Goal: Task Accomplishment & Management: Manage account settings

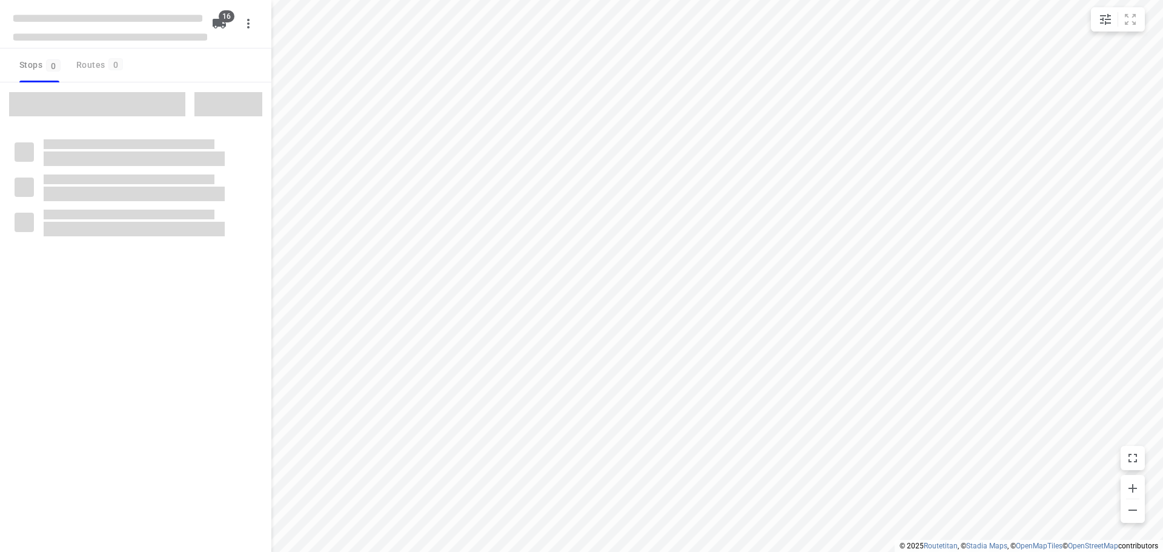
checkbox input "true"
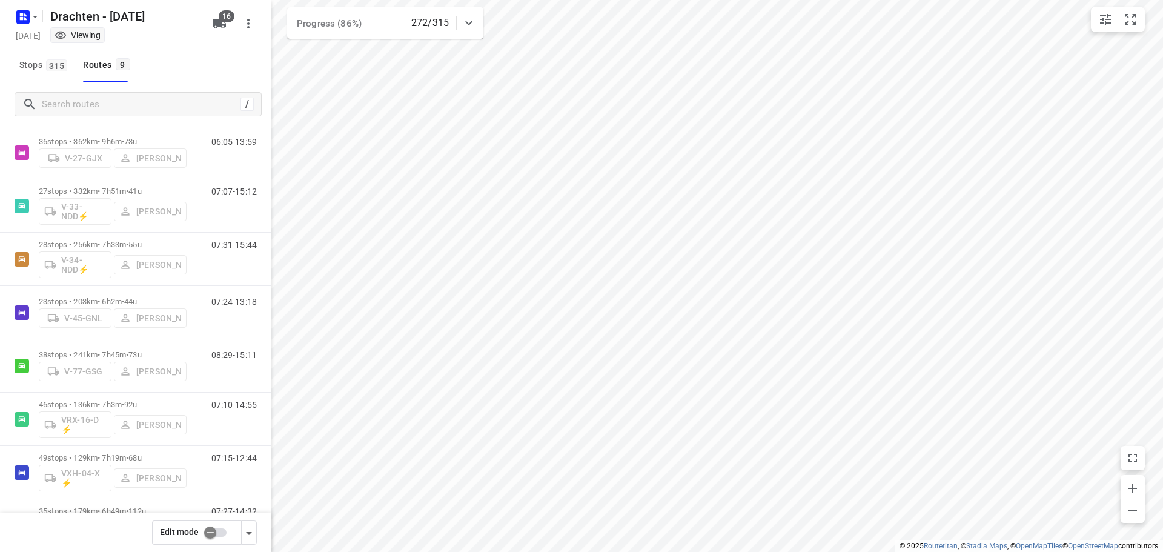
scroll to position [132, 0]
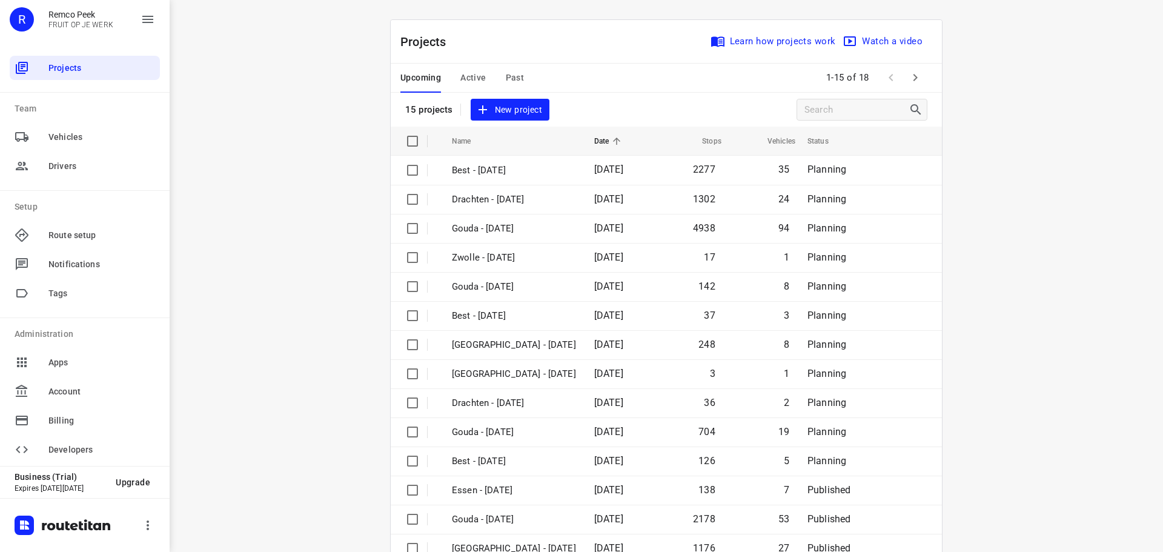
click at [474, 77] on span "Active" at bounding box center [472, 77] width 25 height 15
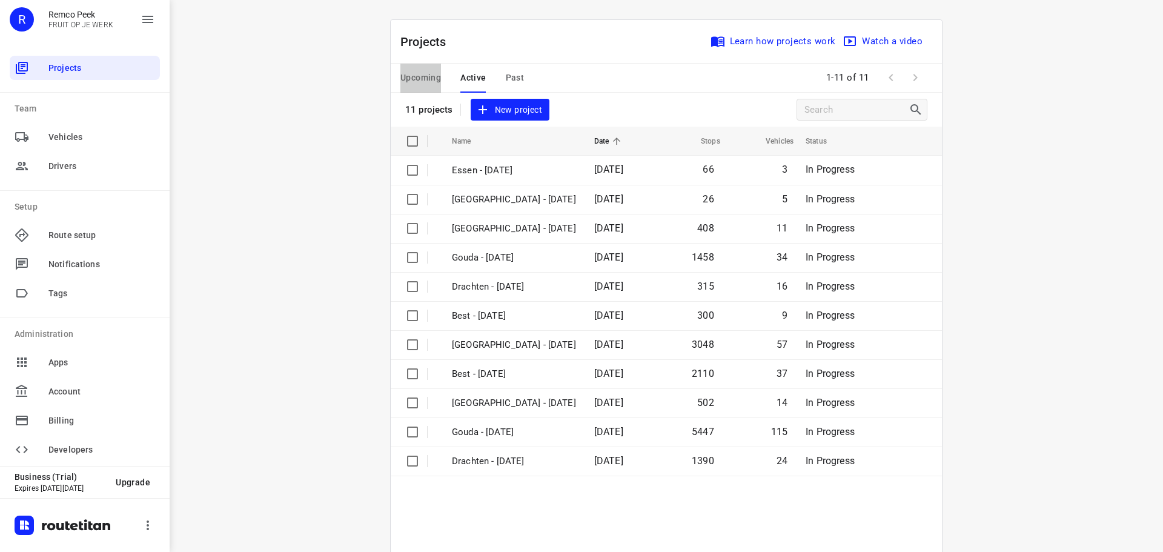
click at [425, 81] on span "Upcoming" at bounding box center [420, 77] width 41 height 15
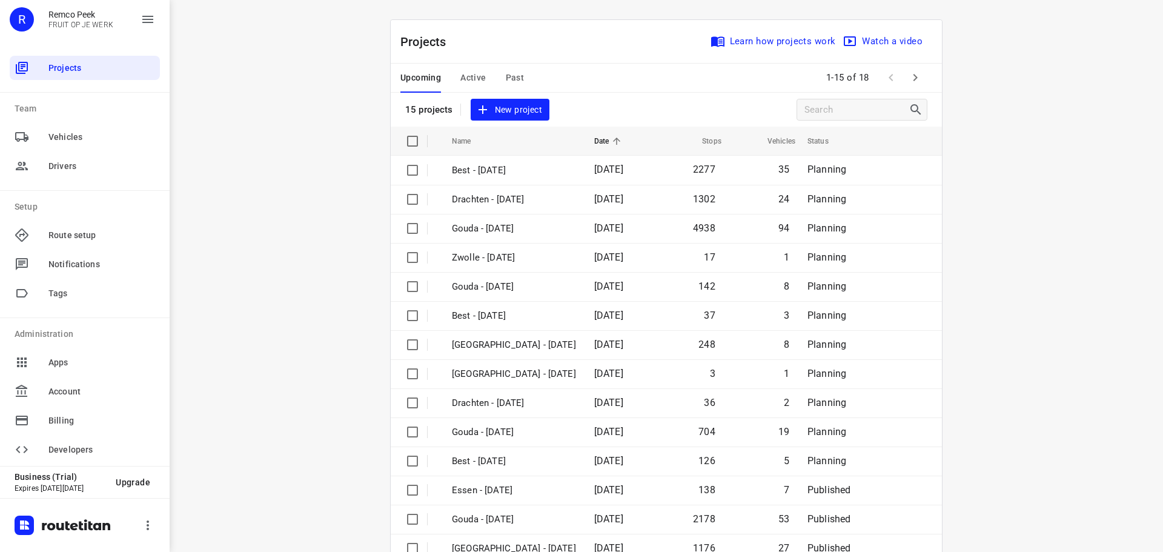
click at [916, 84] on icon "button" at bounding box center [915, 77] width 15 height 15
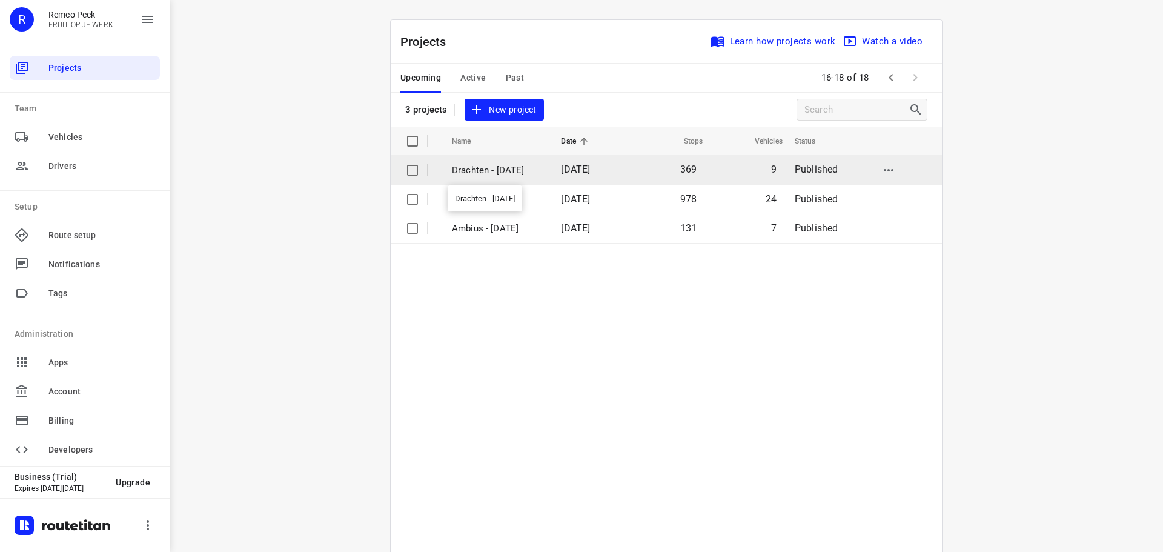
click at [494, 173] on p "Drachten - [DATE]" at bounding box center [497, 171] width 91 height 14
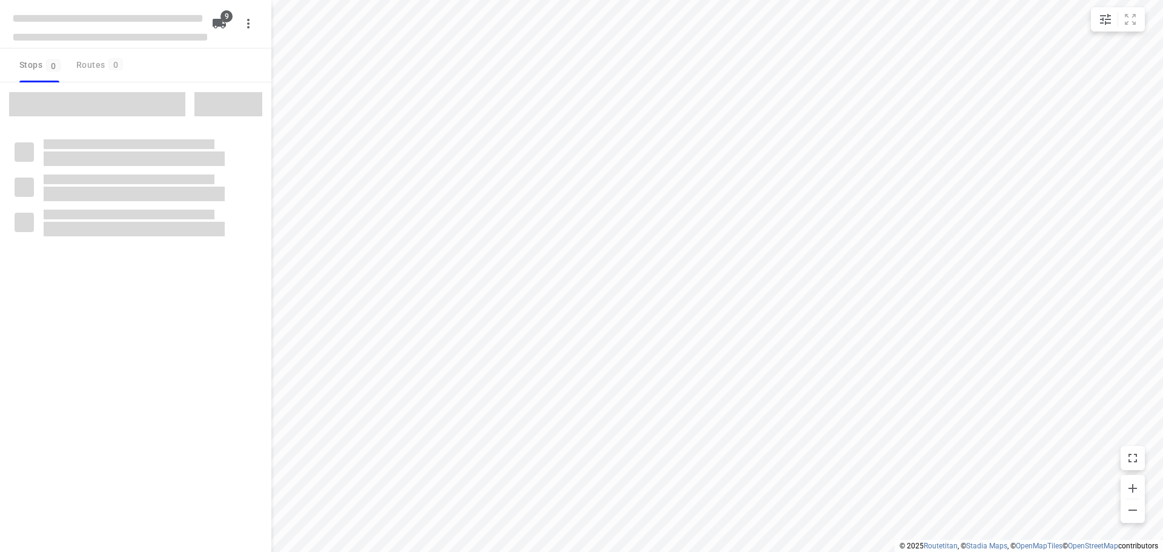
checkbox input "true"
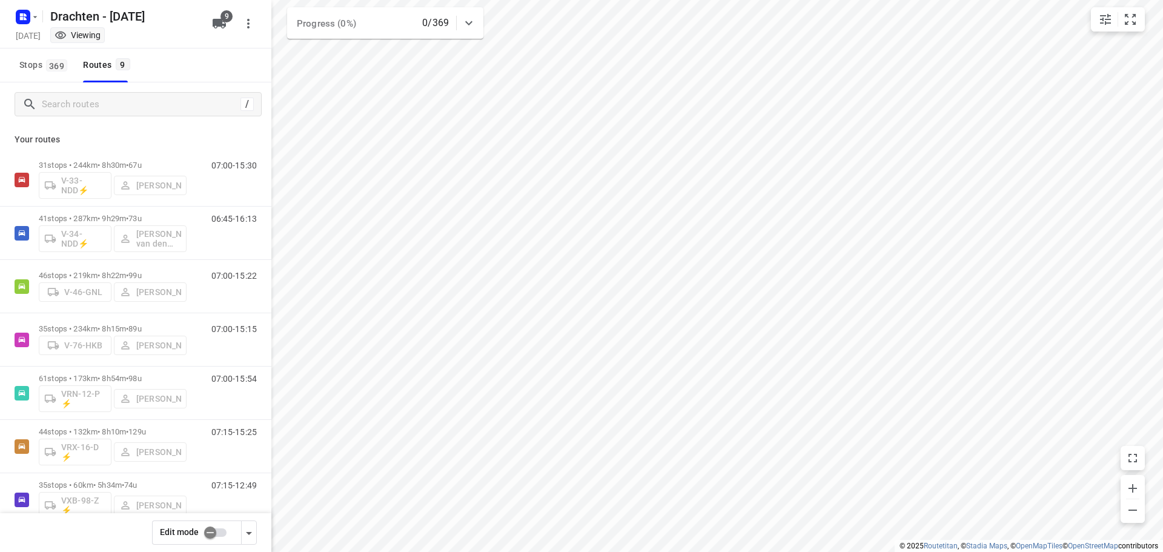
click at [205, 530] on input "checkbox" at bounding box center [210, 532] width 69 height 23
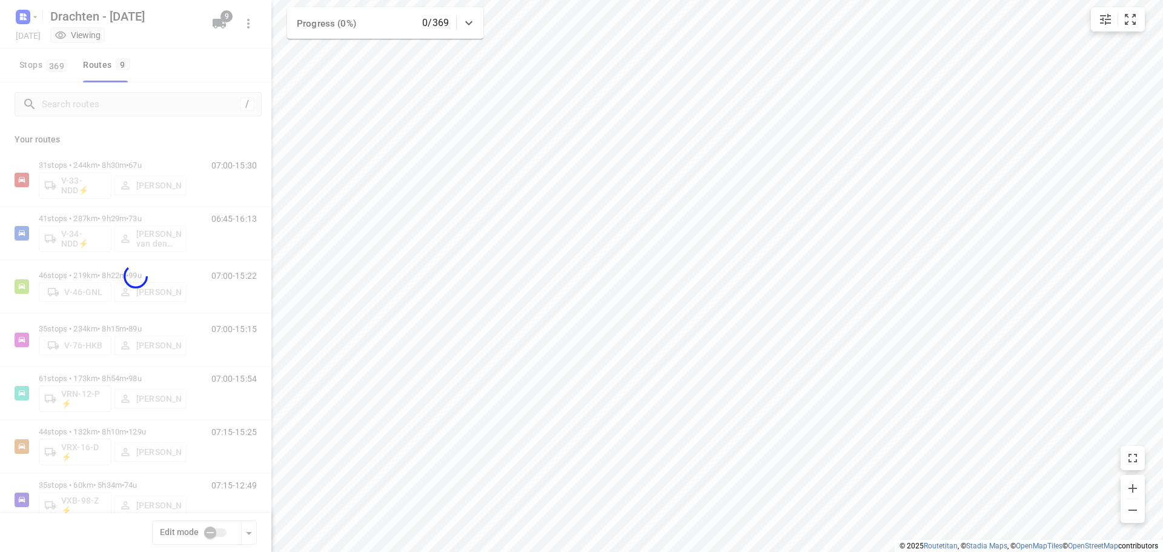
checkbox input "true"
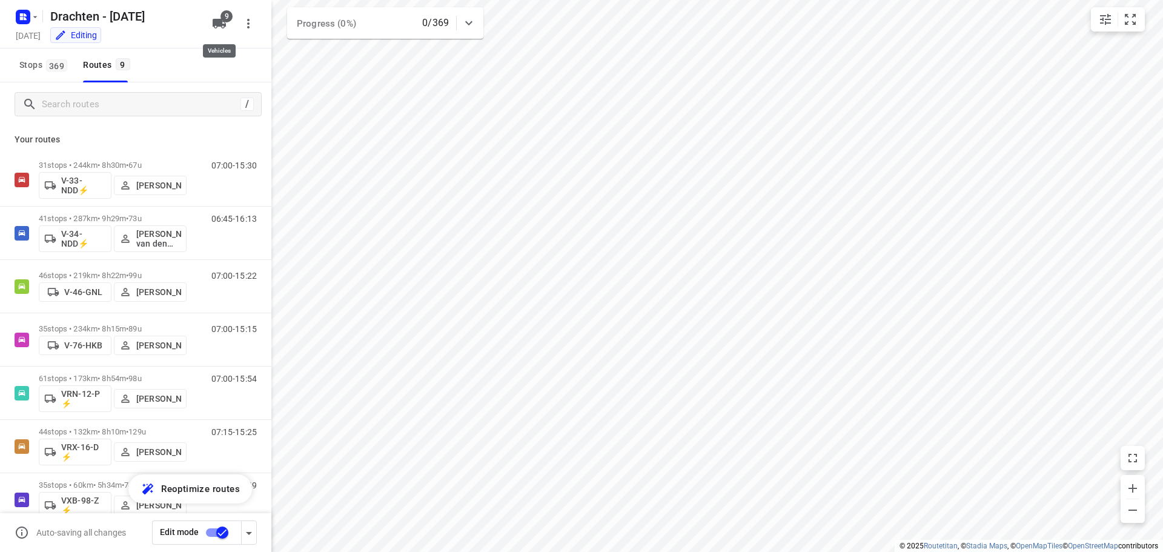
click at [226, 18] on span "9" at bounding box center [226, 16] width 12 height 12
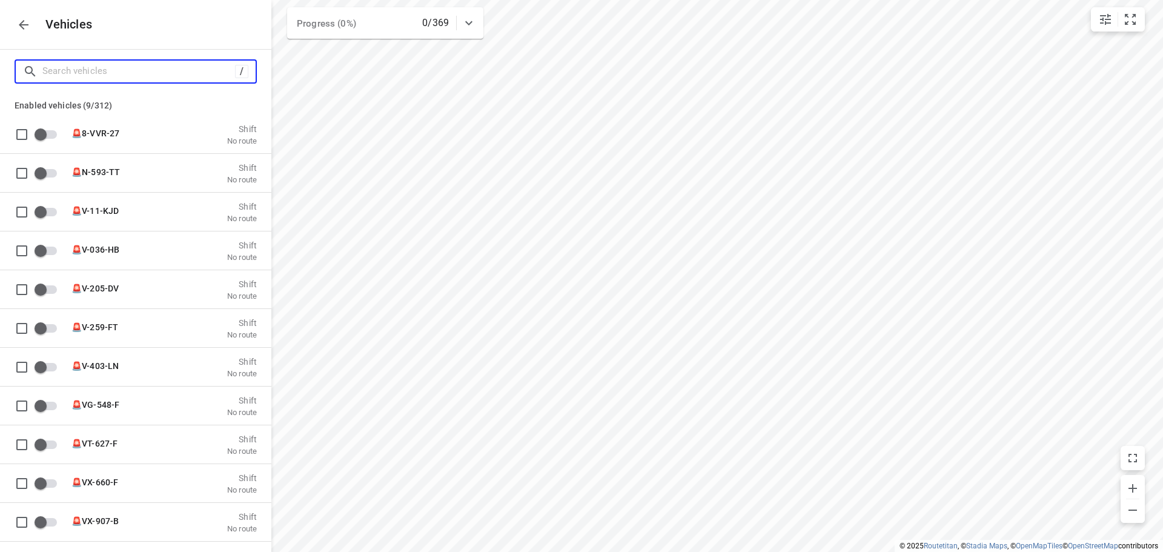
click at [102, 68] on input "Search vehicles" at bounding box center [138, 71] width 193 height 19
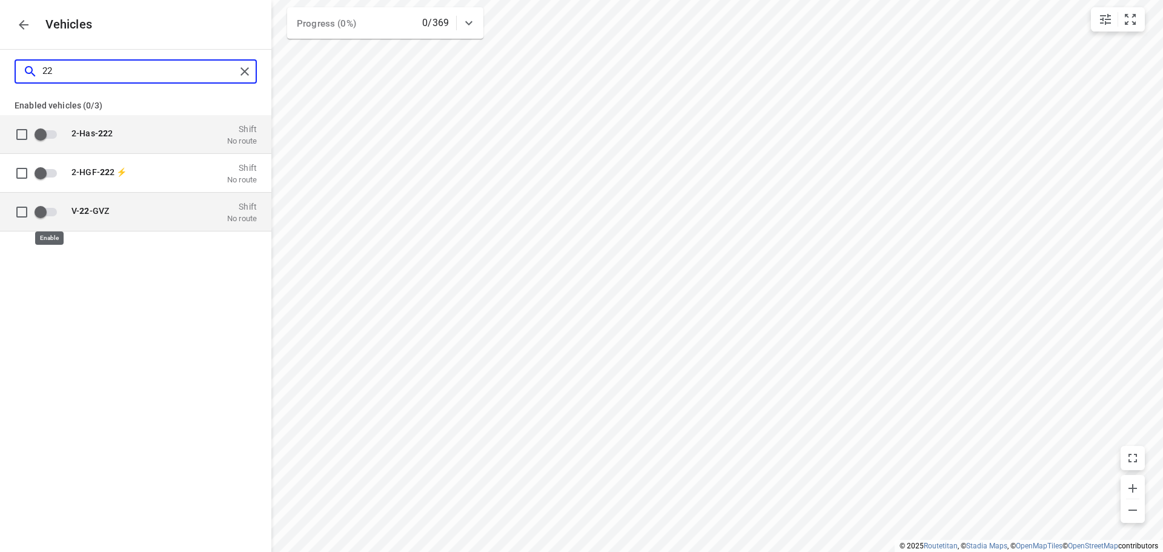
type input "22"
click at [48, 213] on input "grid" at bounding box center [40, 211] width 69 height 23
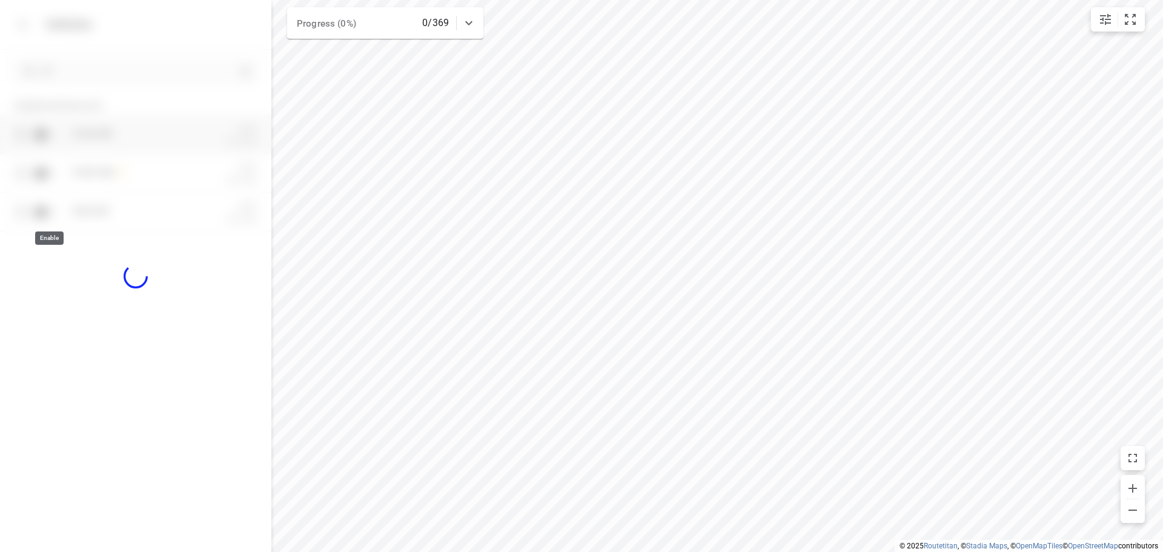
checkbox input "true"
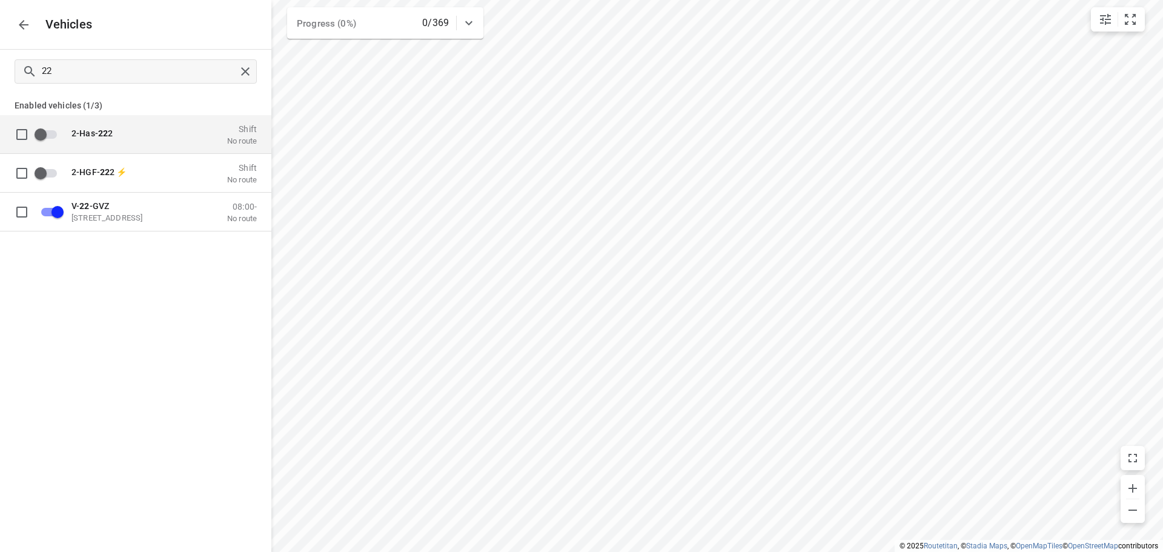
click at [21, 25] on icon "button" at bounding box center [23, 25] width 15 height 15
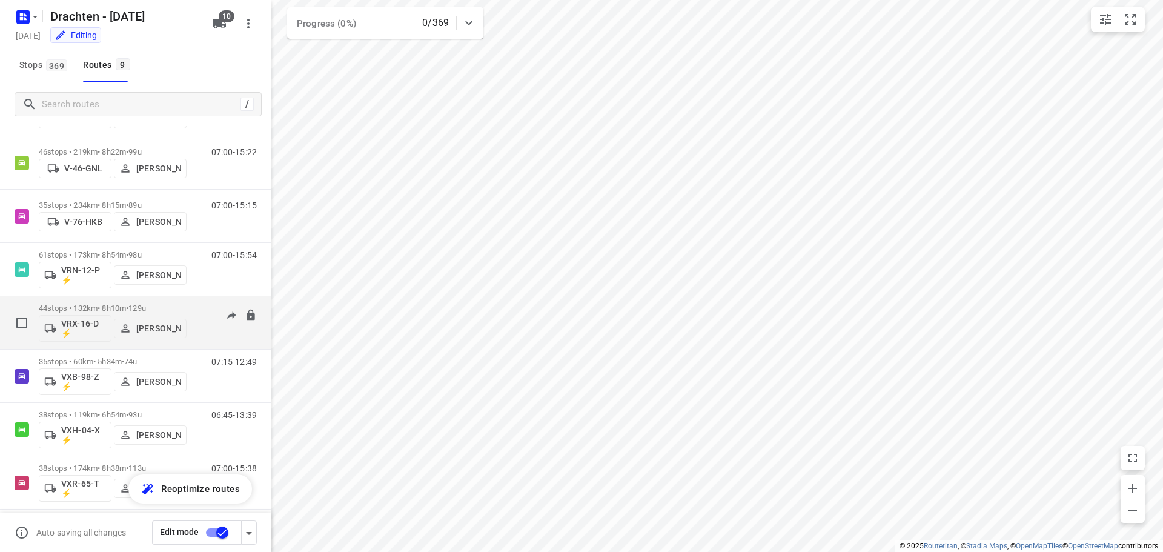
scroll to position [132, 0]
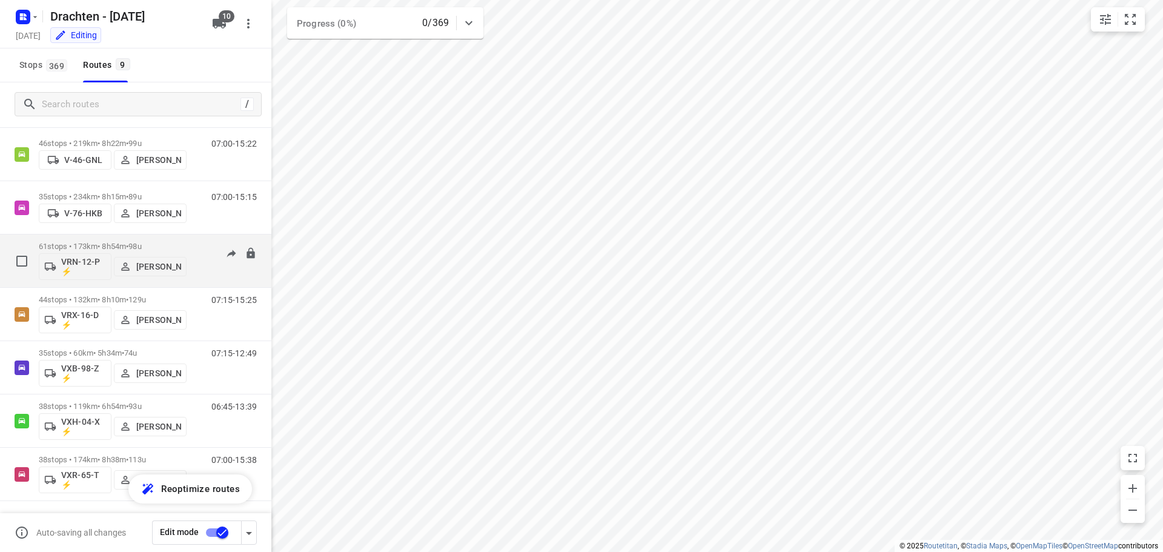
click at [76, 262] on p "VRN-12-P ⚡" at bounding box center [83, 266] width 45 height 19
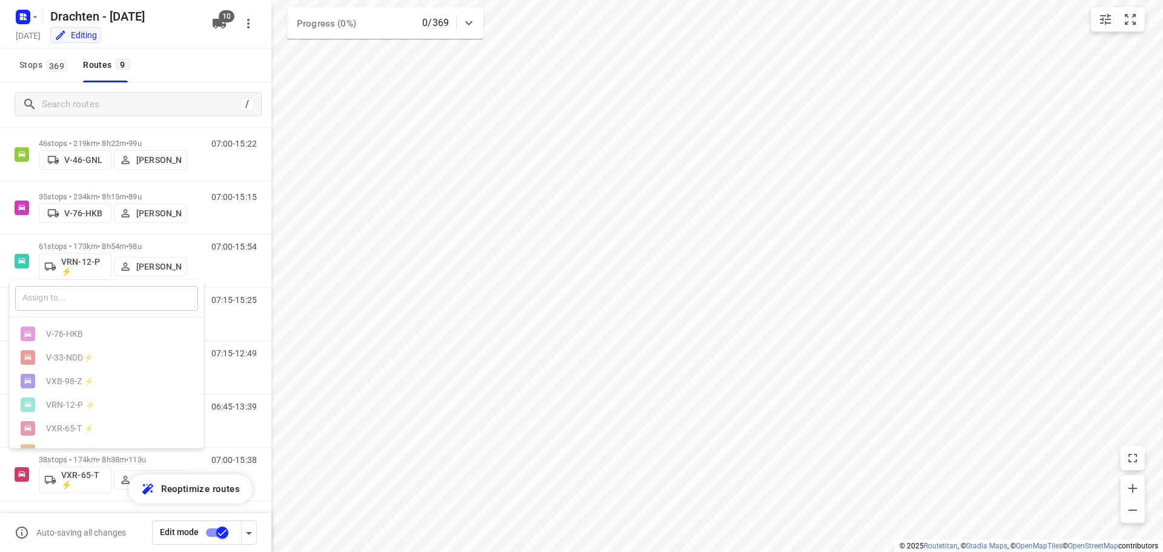
click at [74, 302] on input "text" at bounding box center [106, 298] width 183 height 25
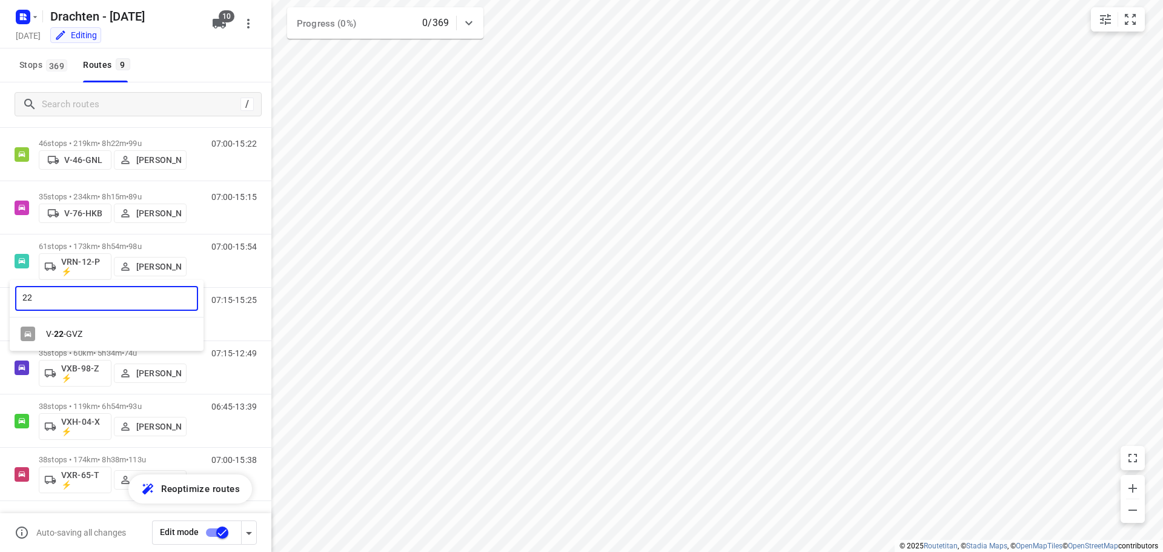
type input "22"
click at [85, 323] on div "V- 22 -GVZ" at bounding box center [107, 334] width 194 height 24
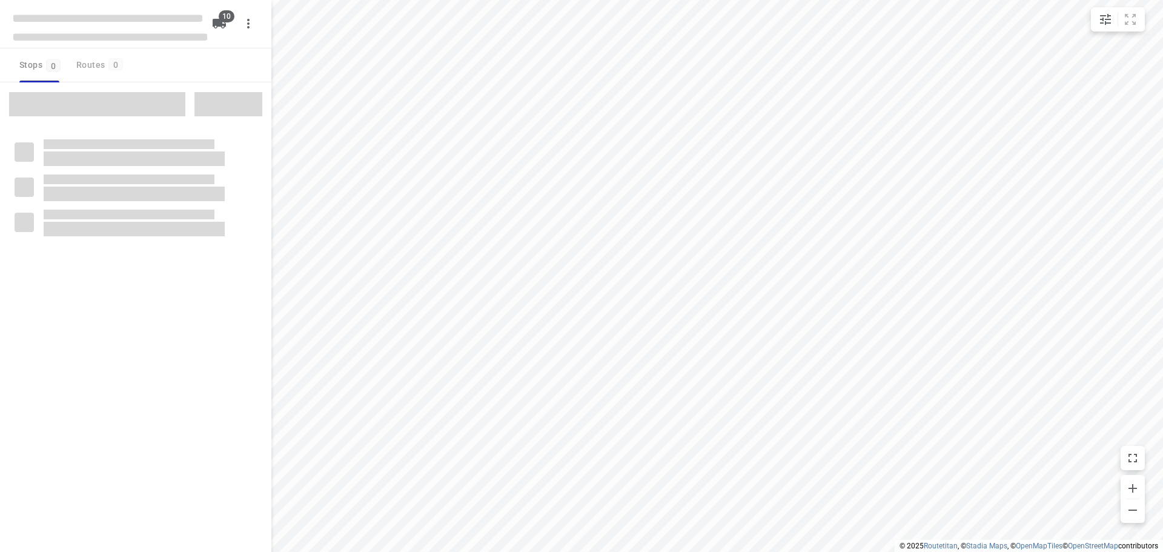
checkbox input "true"
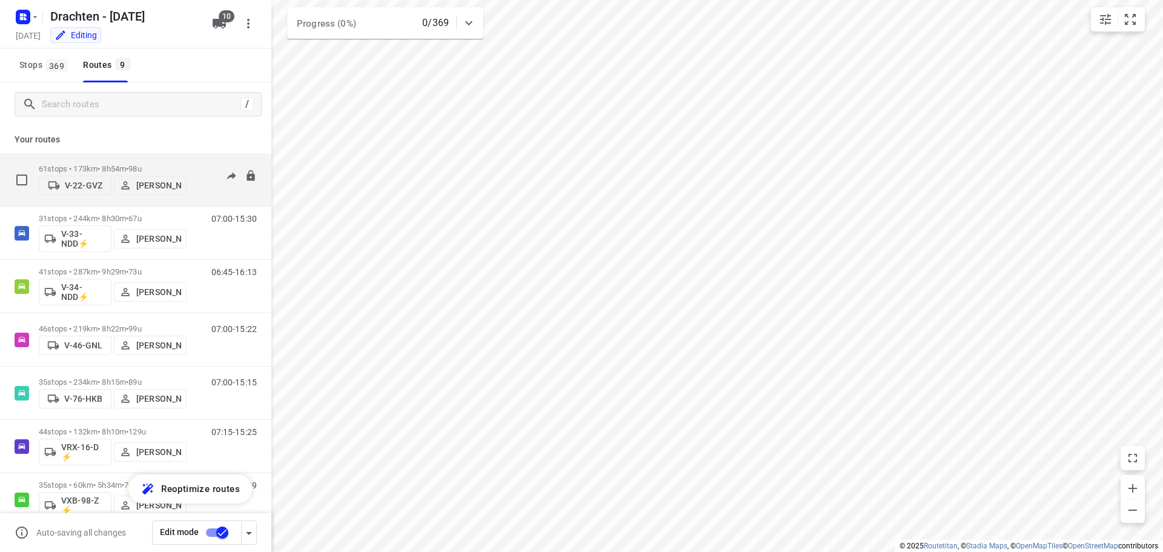
click at [81, 194] on button "V-22-GVZ" at bounding box center [75, 185] width 73 height 19
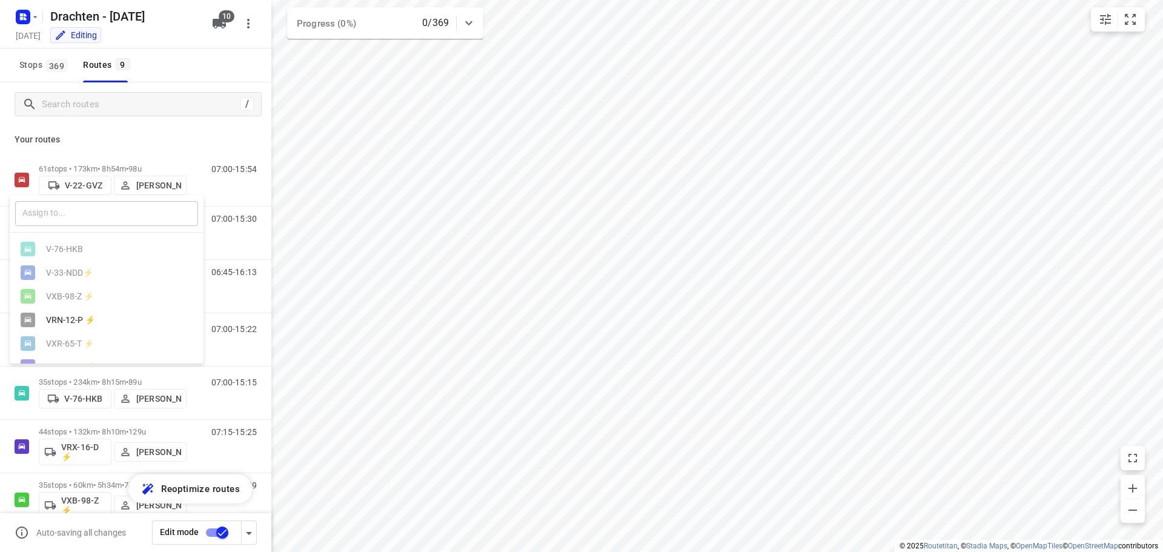
click at [89, 216] on input "text" at bounding box center [106, 213] width 183 height 25
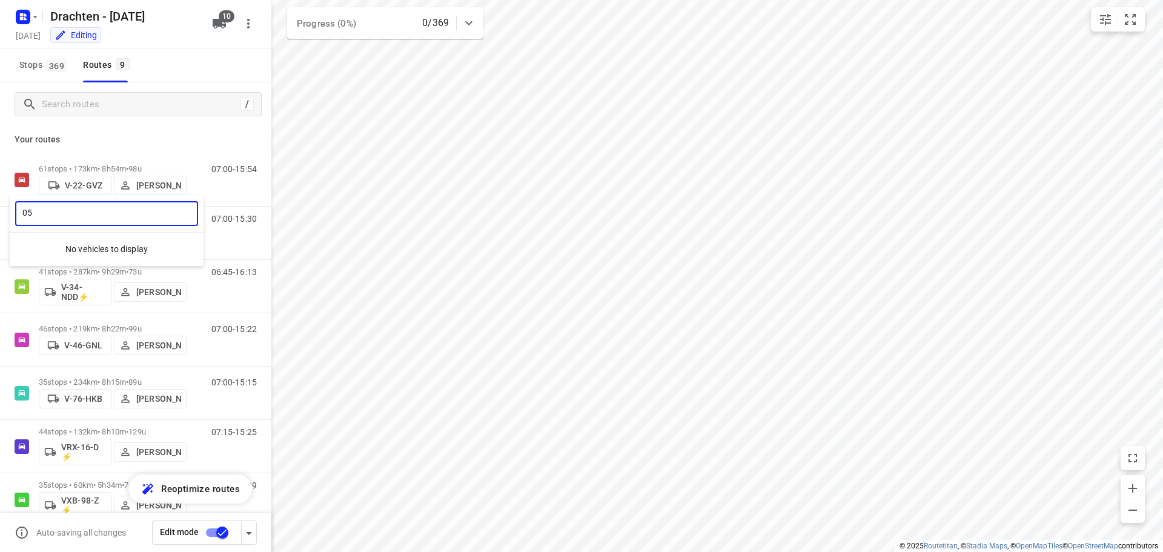
type input "05"
click at [218, 20] on div at bounding box center [581, 276] width 1163 height 552
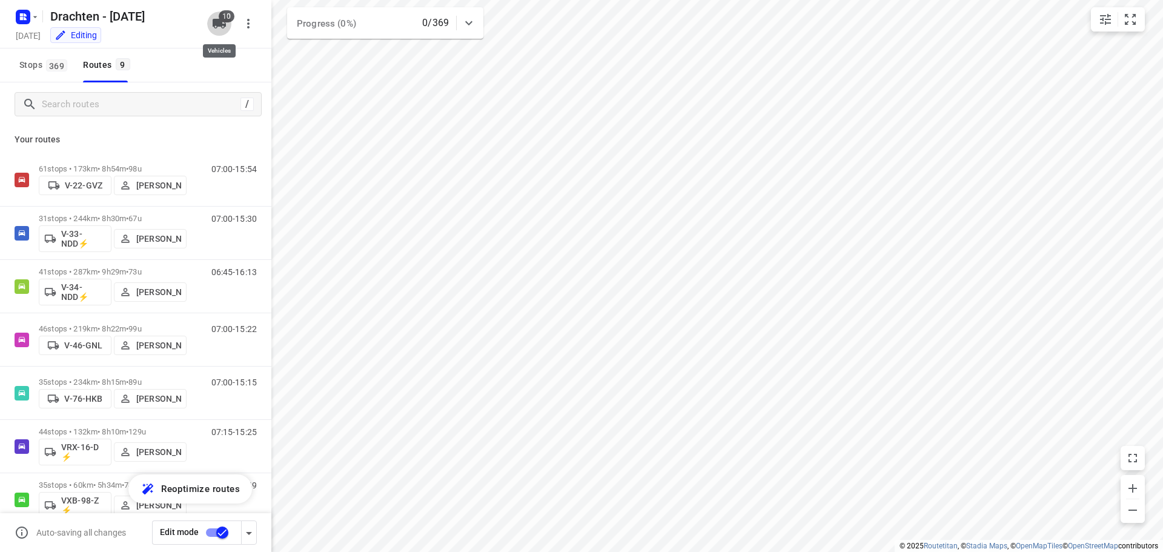
click at [220, 24] on icon "button" at bounding box center [219, 24] width 13 height 10
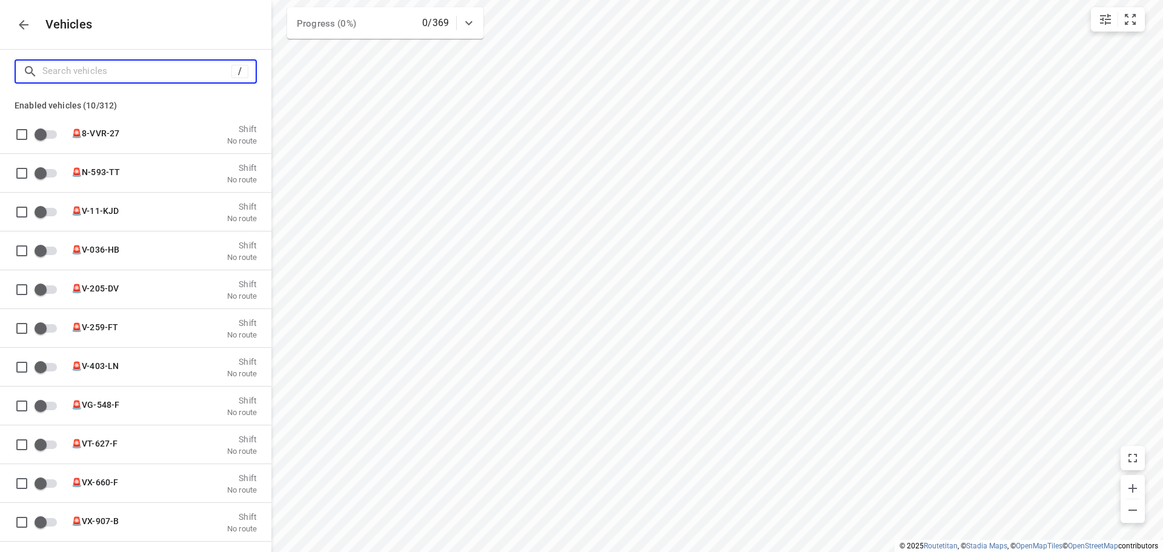
click at [113, 73] on input "Search vehicles" at bounding box center [136, 71] width 189 height 19
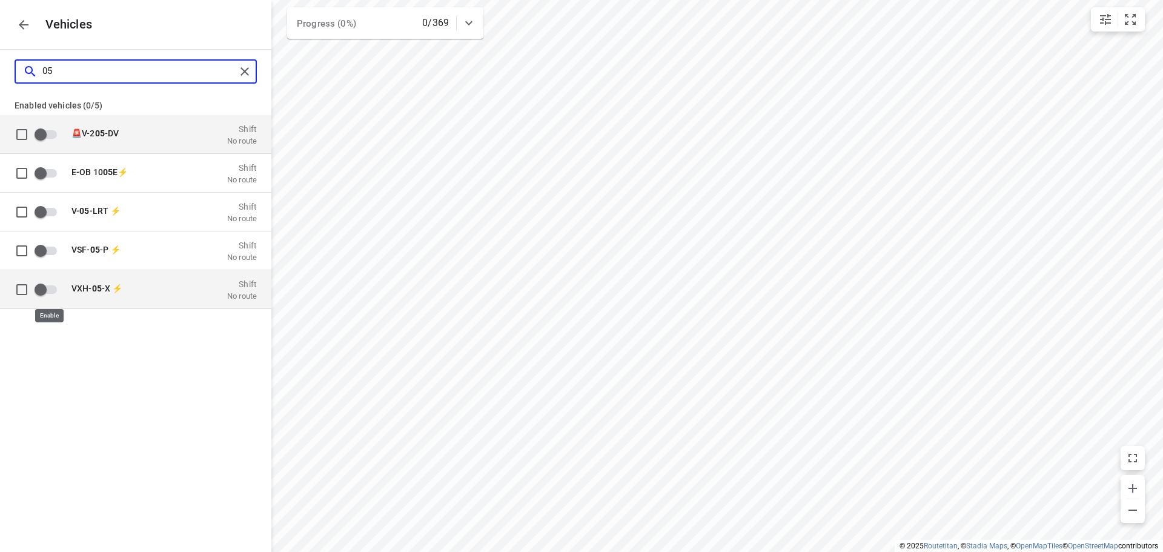
type input "05"
click at [47, 291] on input "grid" at bounding box center [40, 288] width 69 height 23
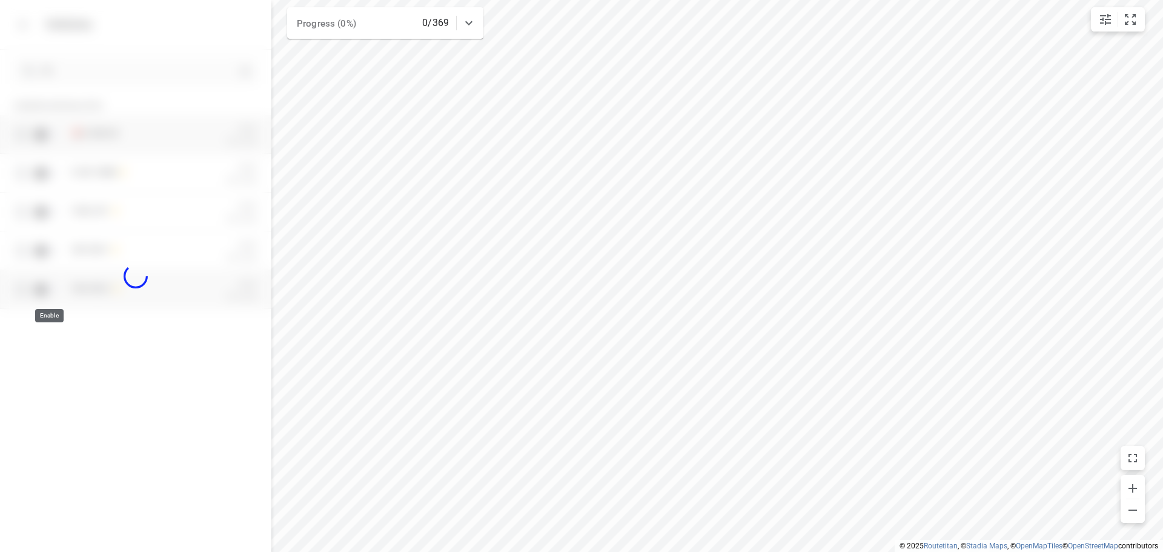
checkbox input "true"
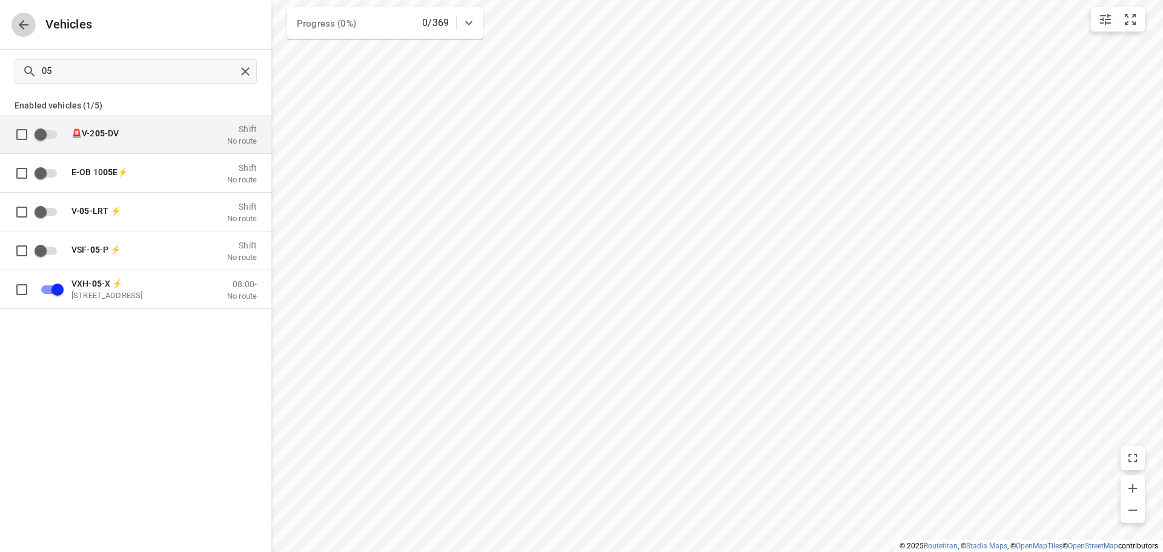
click at [28, 23] on icon "button" at bounding box center [23, 25] width 15 height 15
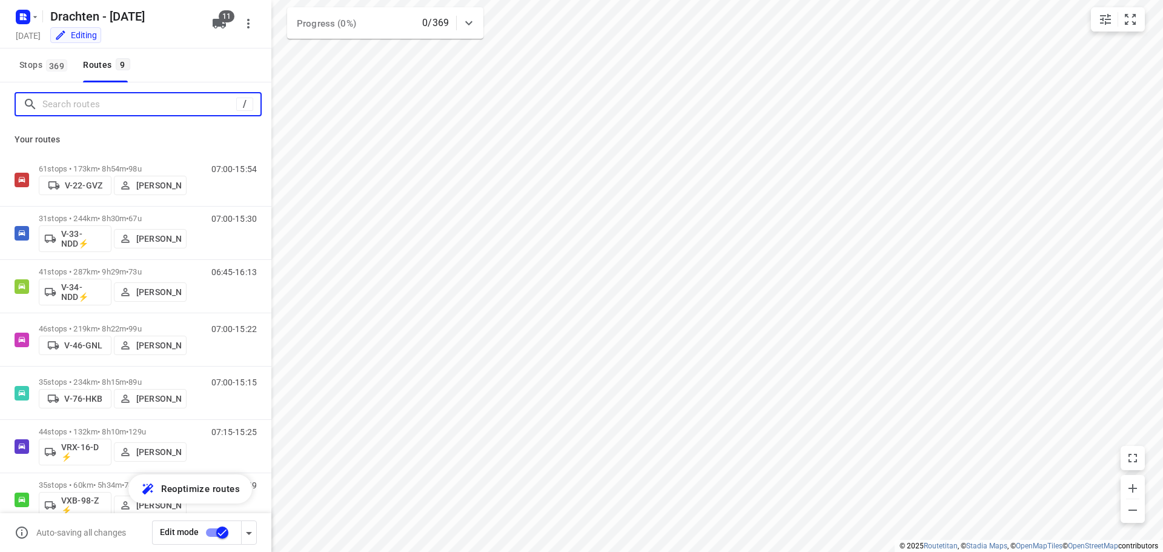
click at [125, 99] on input "Search routes" at bounding box center [139, 104] width 194 height 19
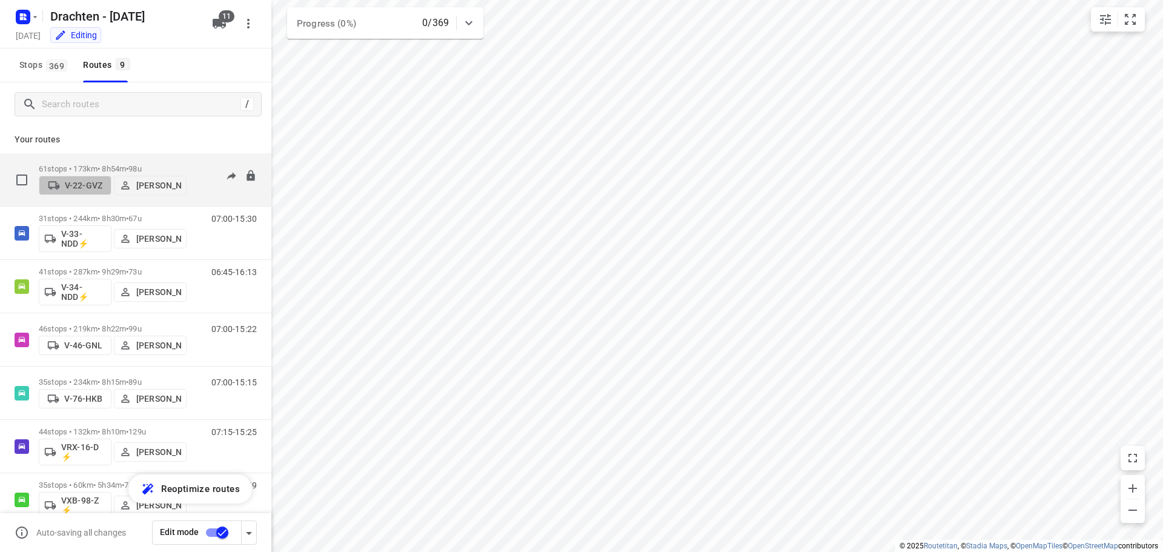
click at [78, 190] on p "V-22-GVZ" at bounding box center [84, 185] width 38 height 10
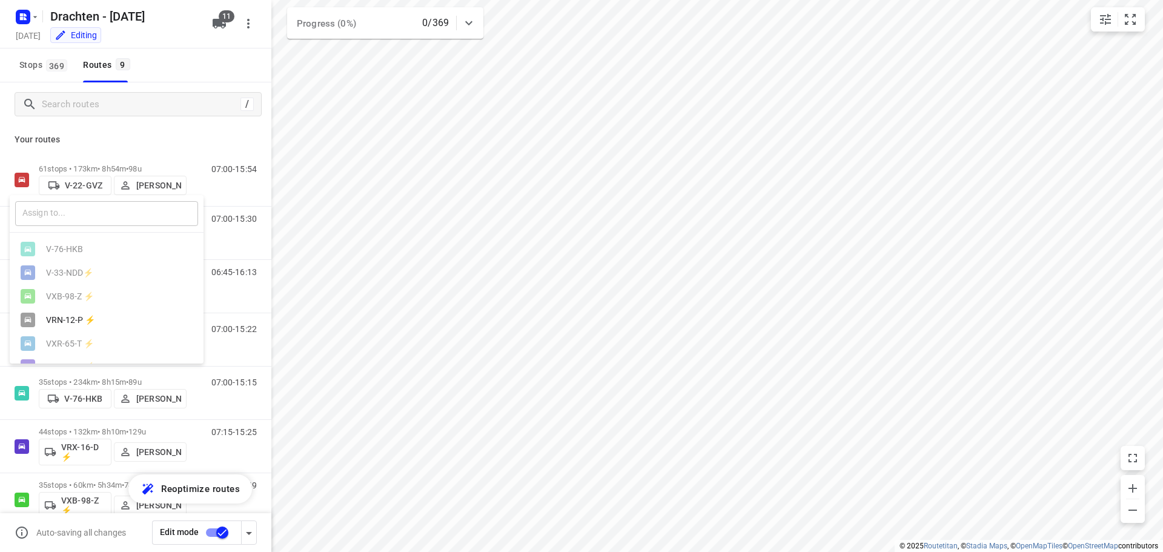
click at [82, 222] on input "text" at bounding box center [106, 213] width 183 height 25
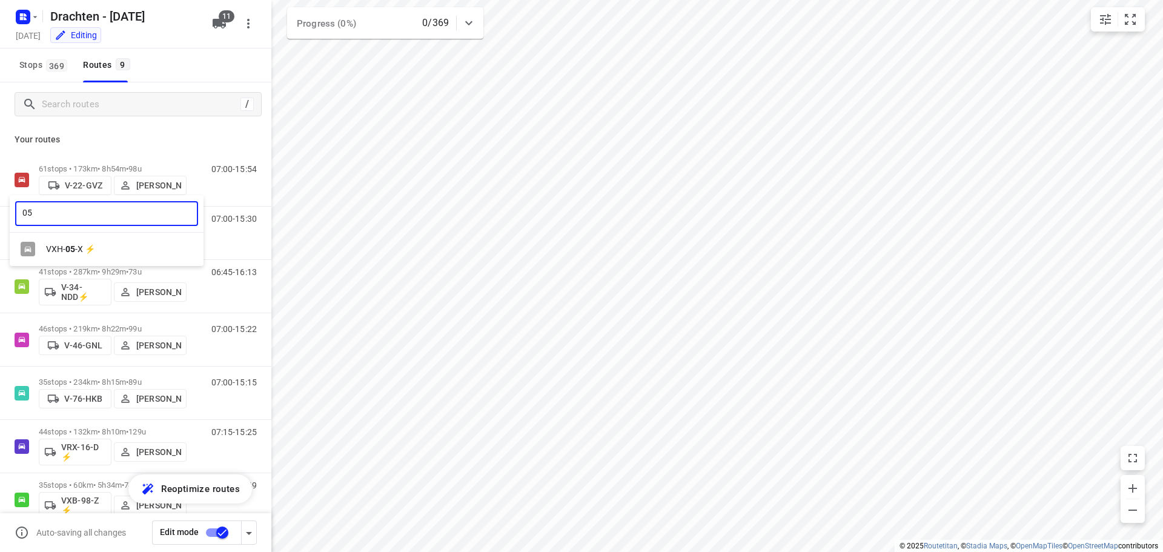
type input "05"
click at [84, 248] on div "VXH- 05 -X ⚡" at bounding box center [109, 249] width 127 height 10
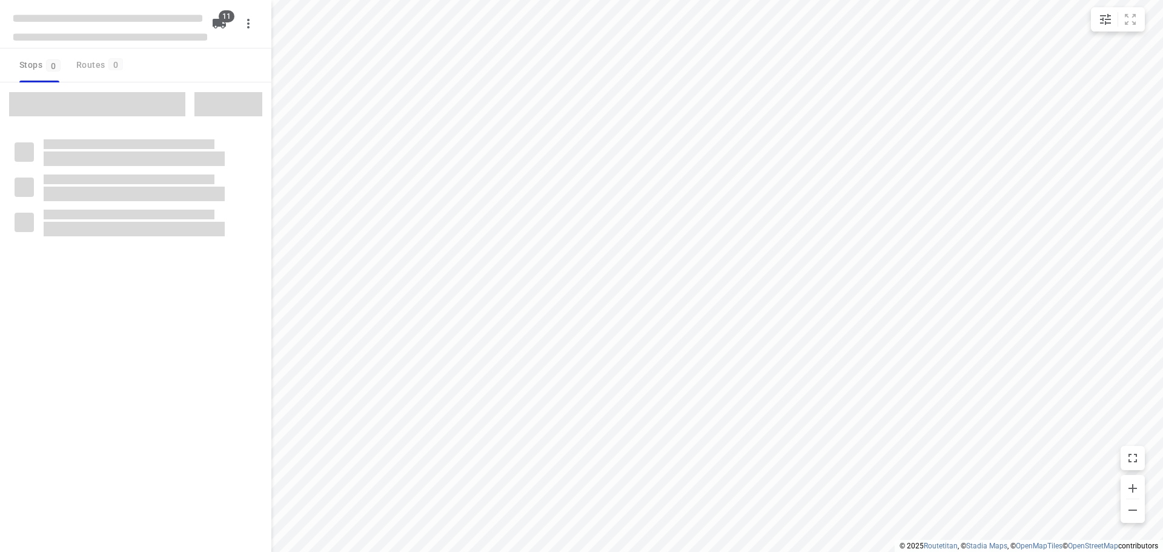
checkbox input "true"
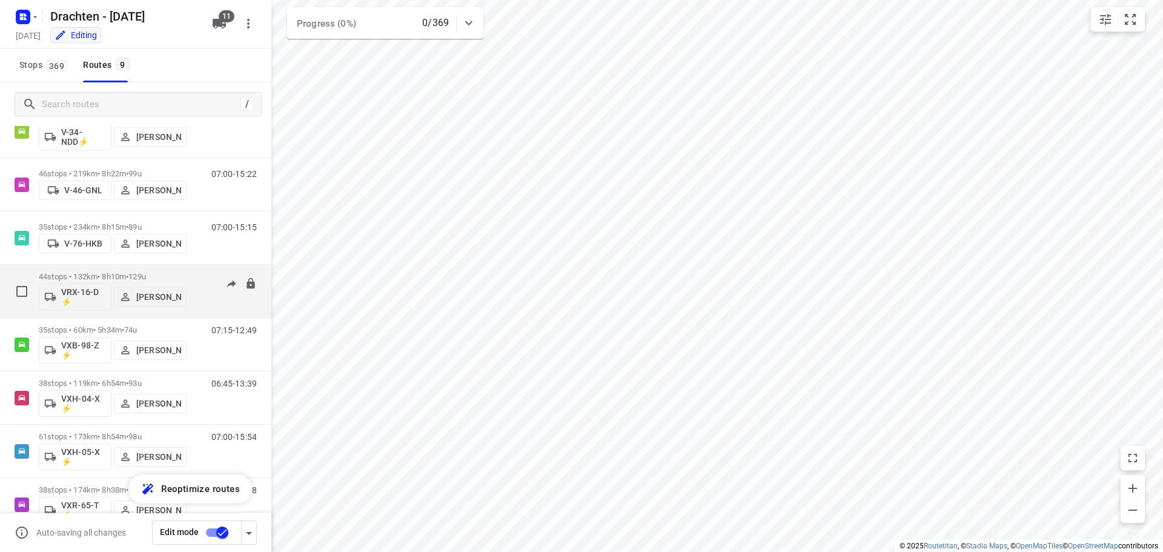
scroll to position [121, 0]
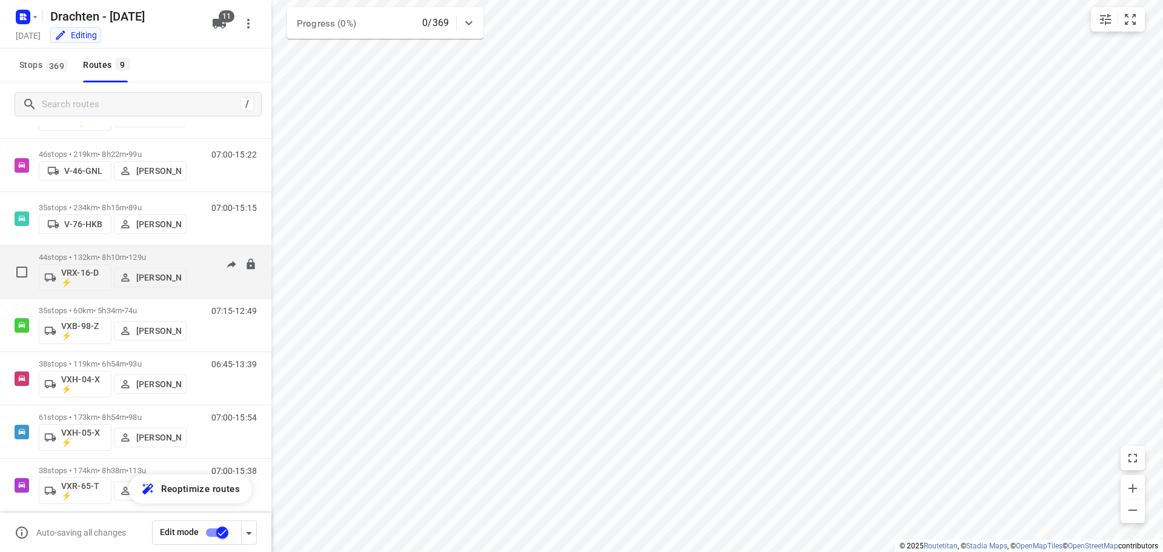
click at [85, 272] on p "VRX-16-D ⚡" at bounding box center [83, 277] width 45 height 19
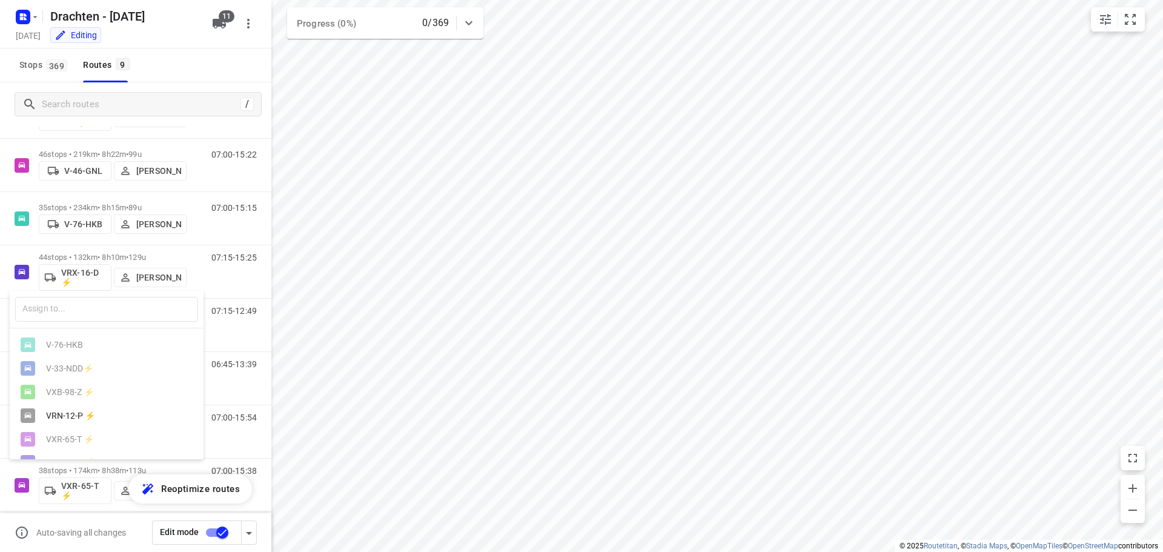
click at [61, 420] on div "VRN-12-P ⚡" at bounding box center [109, 416] width 127 height 10
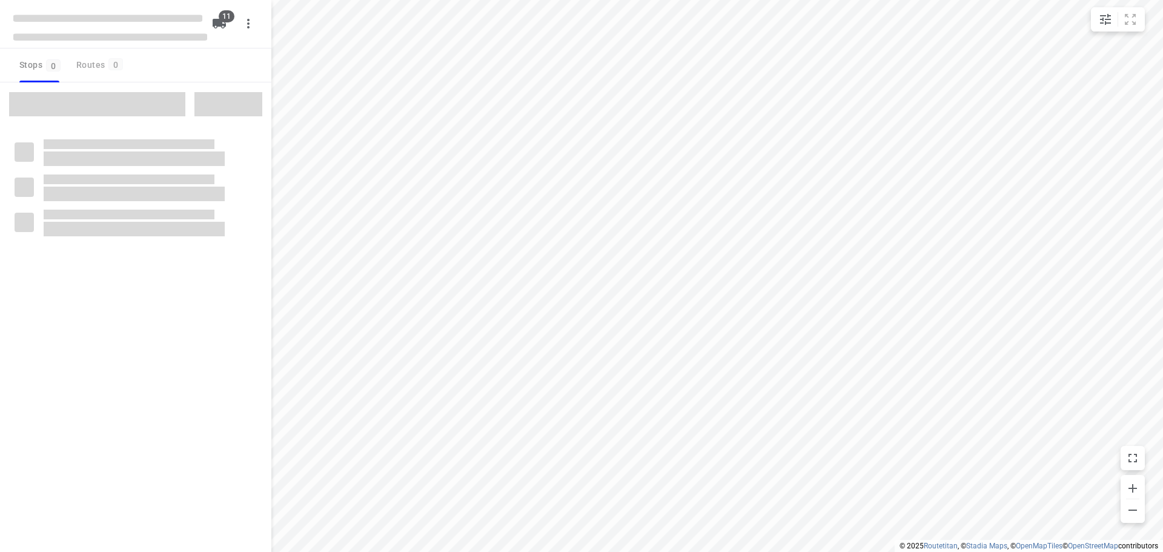
checkbox input "true"
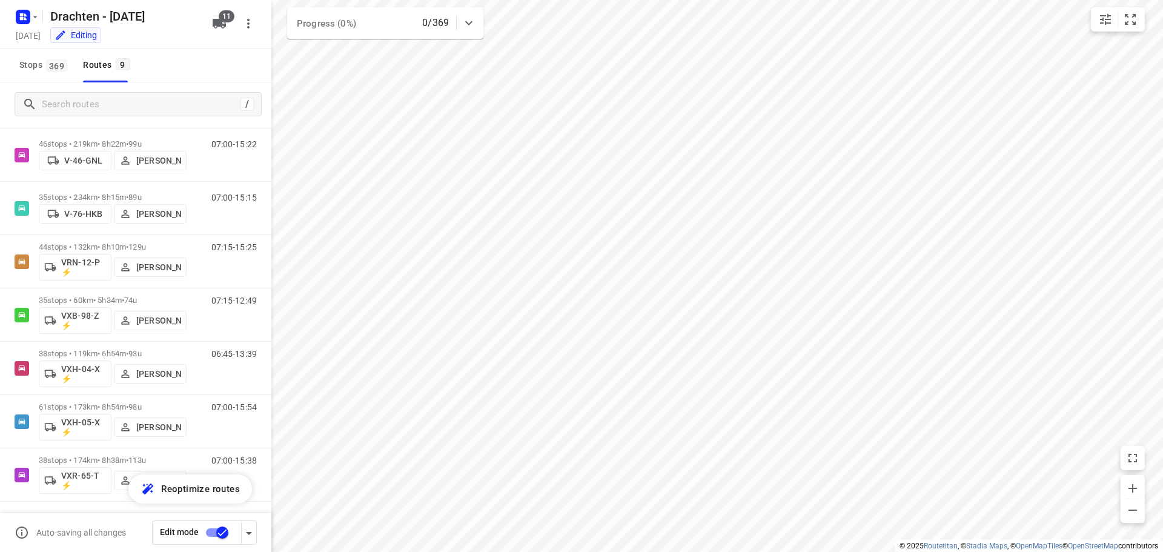
scroll to position [132, 0]
click at [222, 531] on input "checkbox" at bounding box center [222, 532] width 69 height 23
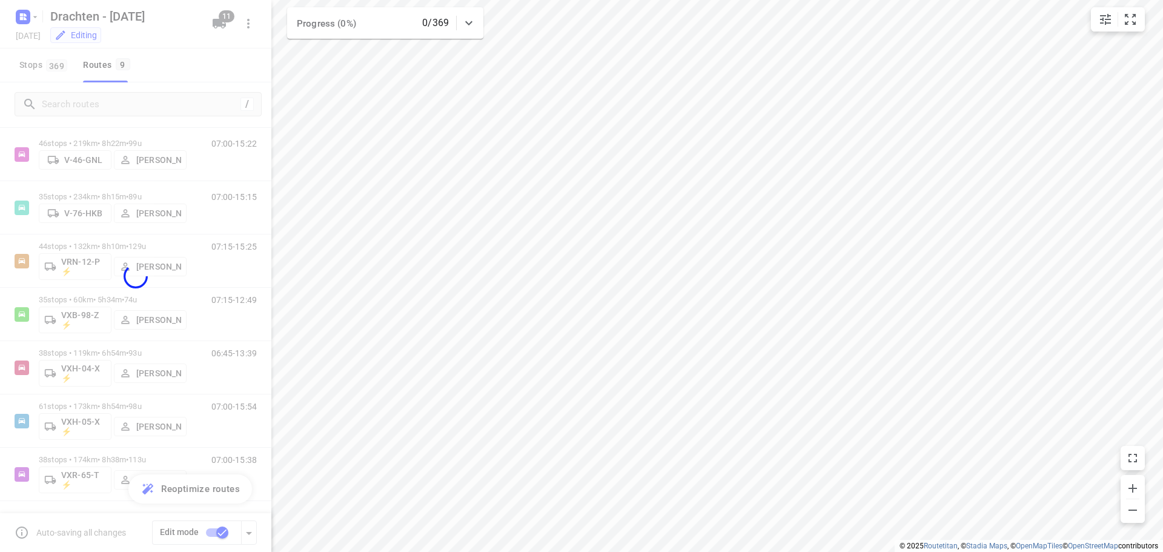
checkbox input "false"
